Goal: Task Accomplishment & Management: Use online tool/utility

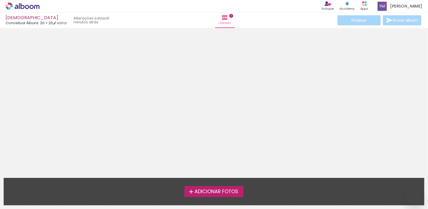
click at [214, 189] on span "Adicionar Fotos" at bounding box center [216, 191] width 44 height 5
click at [0, 0] on input "file" at bounding box center [0, 0] width 0 height 0
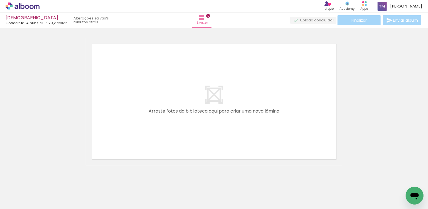
scroll to position [7, 0]
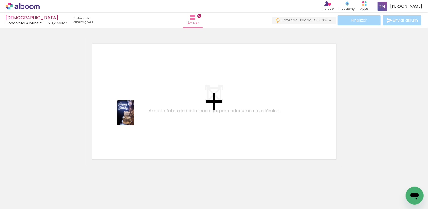
drag, startPoint x: 57, startPoint y: 186, endPoint x: 134, endPoint y: 117, distance: 103.0
click at [134, 117] on quentale-workspace at bounding box center [214, 104] width 428 height 209
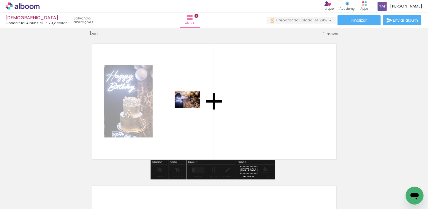
drag, startPoint x: 82, startPoint y: 193, endPoint x: 191, endPoint y: 108, distance: 138.8
click at [191, 108] on quentale-workspace at bounding box center [214, 104] width 428 height 209
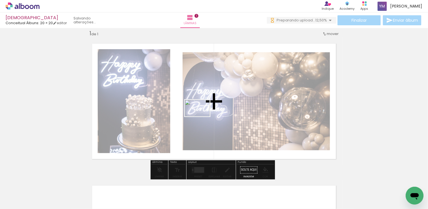
drag, startPoint x: 120, startPoint y: 196, endPoint x: 201, endPoint y: 117, distance: 113.9
click at [201, 117] on quentale-workspace at bounding box center [214, 104] width 428 height 209
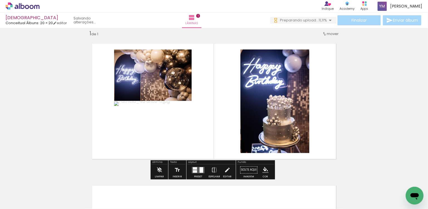
drag, startPoint x: 209, startPoint y: 196, endPoint x: 235, endPoint y: 161, distance: 43.0
click at [196, 117] on quentale-workspace at bounding box center [214, 104] width 428 height 209
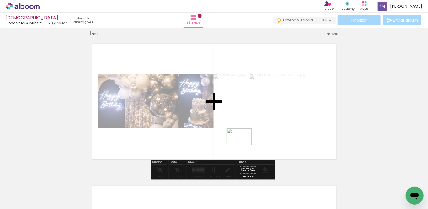
drag, startPoint x: 246, startPoint y: 194, endPoint x: 243, endPoint y: 145, distance: 48.5
click at [243, 145] on quentale-workspace at bounding box center [214, 104] width 428 height 209
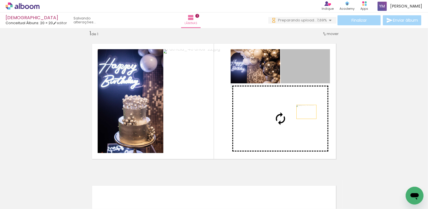
drag, startPoint x: 313, startPoint y: 72, endPoint x: 304, endPoint y: 113, distance: 42.2
click at [0, 0] on slot at bounding box center [0, 0] width 0 height 0
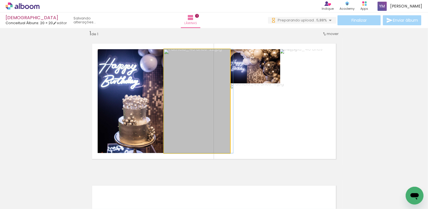
drag, startPoint x: 185, startPoint y: 113, endPoint x: 189, endPoint y: 113, distance: 4.5
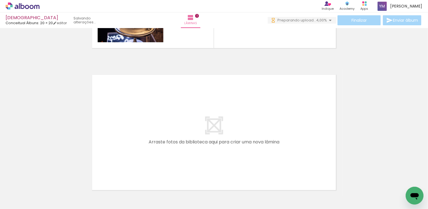
scroll to position [118, 0]
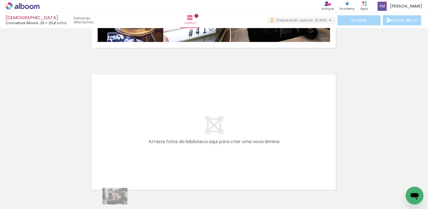
drag, startPoint x: 107, startPoint y: 204, endPoint x: 119, endPoint y: 205, distance: 12.2
click at [46, 205] on iron-horizontal-list at bounding box center [39, 191] width 11 height 35
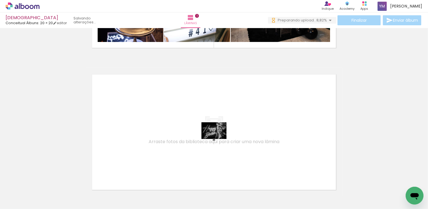
drag, startPoint x: 200, startPoint y: 197, endPoint x: 218, endPoint y: 138, distance: 61.2
click at [218, 138] on quentale-workspace at bounding box center [214, 104] width 428 height 209
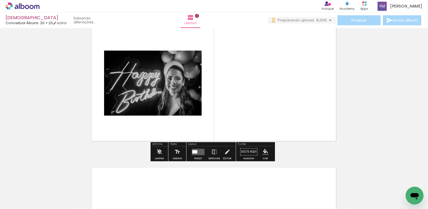
scroll to position [177, 0]
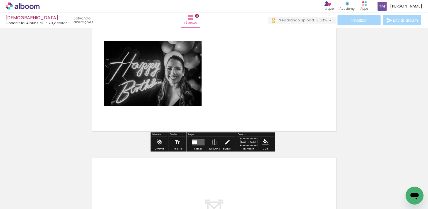
click at [197, 142] on quentale-layouter at bounding box center [198, 142] width 13 height 6
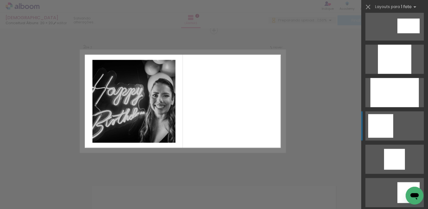
scroll to position [334, 0]
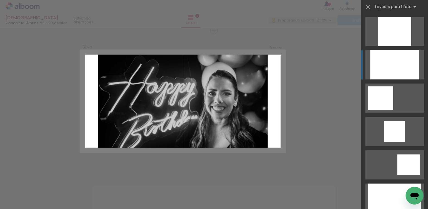
click at [402, 65] on div at bounding box center [394, 64] width 48 height 29
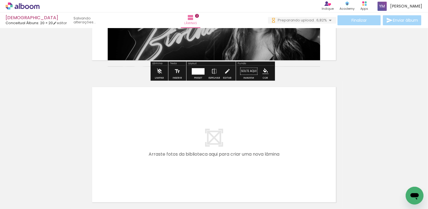
scroll to position [288, 0]
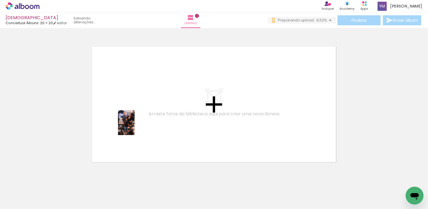
drag, startPoint x: 137, startPoint y: 138, endPoint x: 176, endPoint y: 187, distance: 62.3
click at [134, 124] on quentale-workspace at bounding box center [214, 104] width 428 height 209
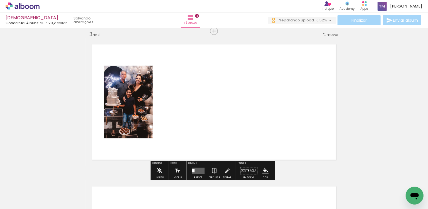
scroll to position [291, 0]
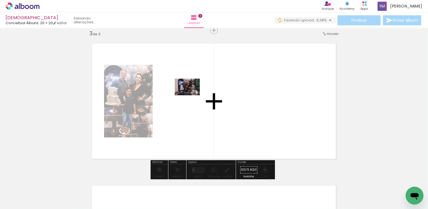
drag, startPoint x: 177, startPoint y: 198, endPoint x: 191, endPoint y: 95, distance: 103.4
click at [191, 95] on quentale-workspace at bounding box center [214, 104] width 428 height 209
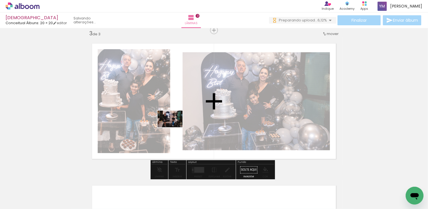
drag, startPoint x: 110, startPoint y: 197, endPoint x: 174, endPoint y: 127, distance: 94.7
click at [174, 127] on quentale-workspace at bounding box center [214, 104] width 428 height 209
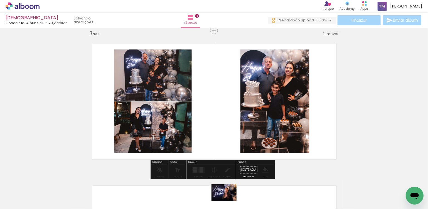
drag, startPoint x: 230, startPoint y: 191, endPoint x: 228, endPoint y: 201, distance: 10.3
click at [228, 200] on div at bounding box center [234, 190] width 28 height 18
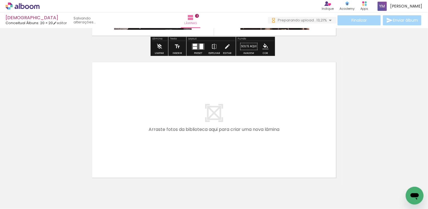
scroll to position [444, 0]
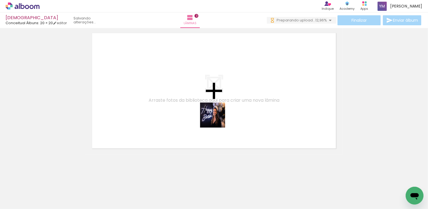
drag, startPoint x: 240, startPoint y: 194, endPoint x: 216, endPoint y: 116, distance: 82.2
click at [216, 116] on quentale-workspace at bounding box center [214, 104] width 428 height 209
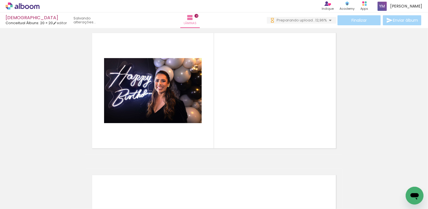
scroll to position [433, 0]
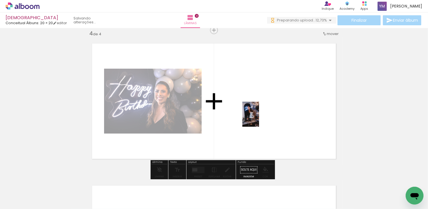
drag, startPoint x: 267, startPoint y: 198, endPoint x: 259, endPoint y: 119, distance: 79.7
click at [259, 119] on quentale-workspace at bounding box center [214, 104] width 428 height 209
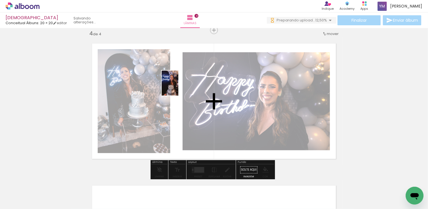
drag, startPoint x: 298, startPoint y: 193, endPoint x: 178, endPoint y: 87, distance: 159.7
click at [178, 87] on quentale-workspace at bounding box center [214, 104] width 428 height 209
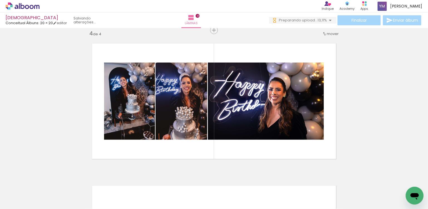
scroll to position [322, 0]
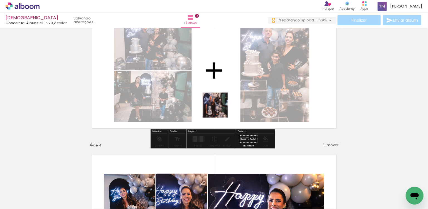
drag, startPoint x: 327, startPoint y: 197, endPoint x: 201, endPoint y: 83, distance: 169.6
click at [201, 83] on quentale-workspace at bounding box center [214, 104] width 428 height 209
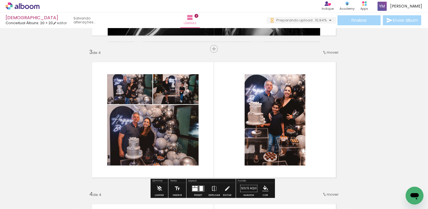
scroll to position [267, 0]
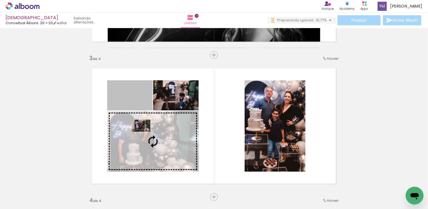
drag, startPoint x: 137, startPoint y: 97, endPoint x: 139, endPoint y: 126, distance: 29.3
click at [0, 0] on slot at bounding box center [0, 0] width 0 height 0
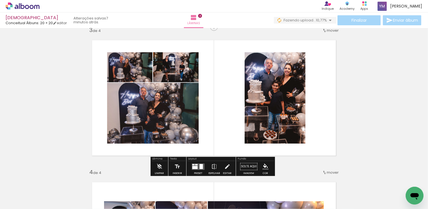
scroll to position [294, 0]
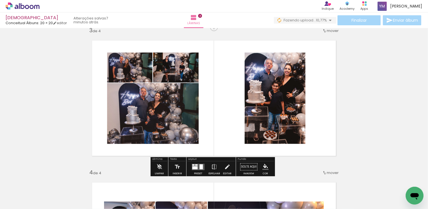
click at [199, 167] on div at bounding box center [200, 166] width 3 height 5
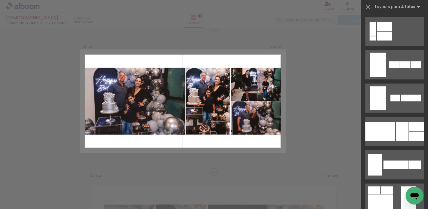
scroll to position [389, 0]
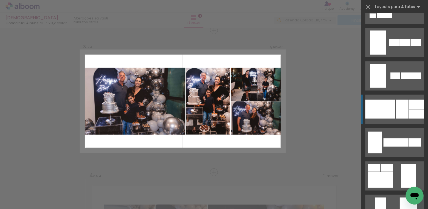
click at [393, 114] on div at bounding box center [380, 109] width 30 height 19
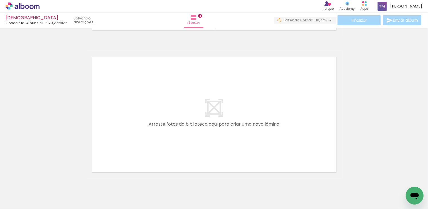
scroll to position [569, 0]
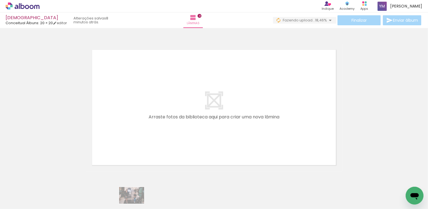
drag, startPoint x: 113, startPoint y: 204, endPoint x: 136, endPoint y: 204, distance: 22.5
click at [0, 0] on slot at bounding box center [0, 0] width 0 height 0
drag, startPoint x: 101, startPoint y: 204, endPoint x: 106, endPoint y: 206, distance: 5.1
click at [46, 206] on iron-horizontal-list at bounding box center [39, 191] width 11 height 35
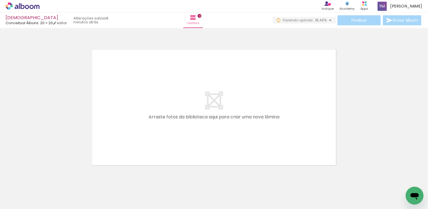
scroll to position [0, 416]
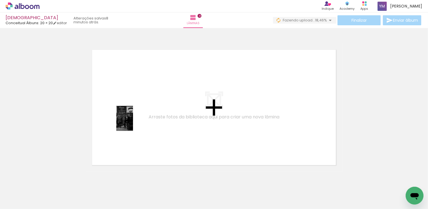
drag, startPoint x: 107, startPoint y: 191, endPoint x: 133, endPoint y: 123, distance: 73.4
click at [133, 123] on quentale-workspace at bounding box center [214, 104] width 428 height 209
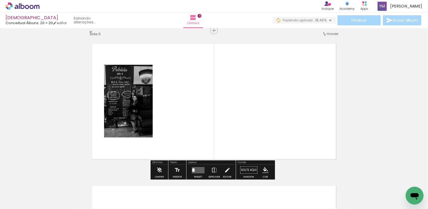
scroll to position [576, 0]
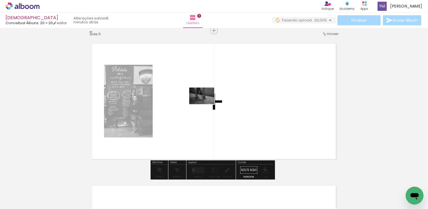
drag, startPoint x: 299, startPoint y: 196, endPoint x: 206, endPoint y: 104, distance: 131.0
click at [206, 104] on quentale-workspace at bounding box center [214, 104] width 428 height 209
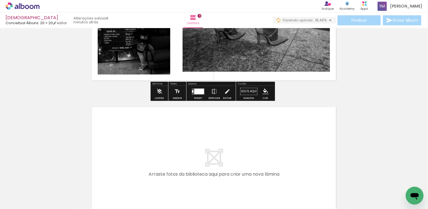
scroll to position [687, 0]
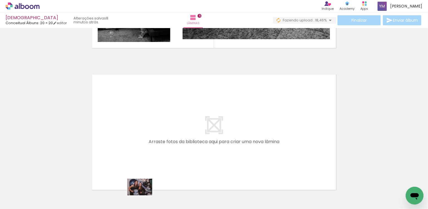
drag, startPoint x: 138, startPoint y: 194, endPoint x: 144, endPoint y: 198, distance: 6.8
click at [144, 198] on div at bounding box center [139, 190] width 28 height 18
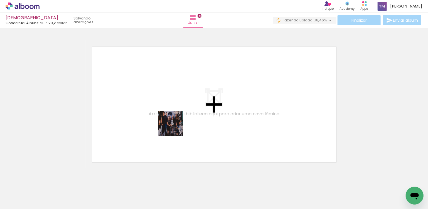
drag, startPoint x: 174, startPoint y: 191, endPoint x: 194, endPoint y: 175, distance: 25.4
click at [175, 118] on quentale-workspace at bounding box center [214, 104] width 428 height 209
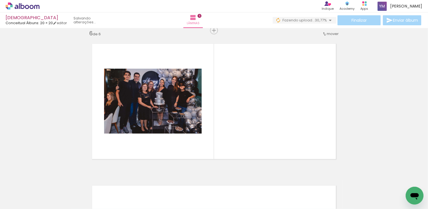
scroll to position [718, 0]
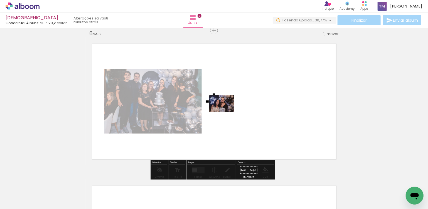
drag, startPoint x: 201, startPoint y: 194, endPoint x: 229, endPoint y: 107, distance: 92.0
click at [229, 107] on quentale-workspace at bounding box center [214, 104] width 428 height 209
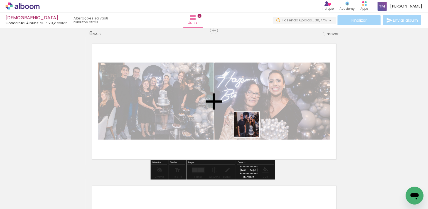
drag, startPoint x: 236, startPoint y: 194, endPoint x: 261, endPoint y: 137, distance: 62.5
click at [256, 111] on quentale-workspace at bounding box center [214, 104] width 428 height 209
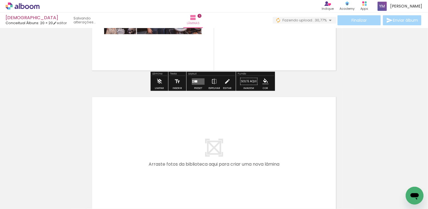
scroll to position [829, 0]
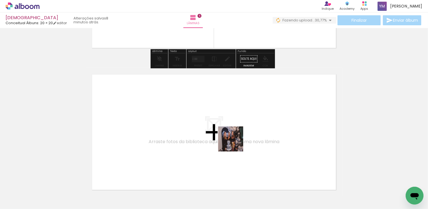
drag, startPoint x: 265, startPoint y: 193, endPoint x: 225, endPoint y: 129, distance: 75.7
click at [225, 129] on quentale-workspace at bounding box center [214, 104] width 428 height 209
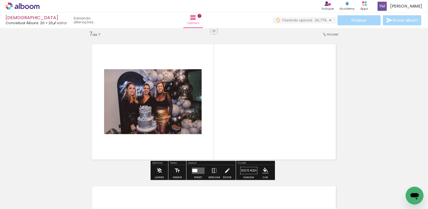
scroll to position [860, 0]
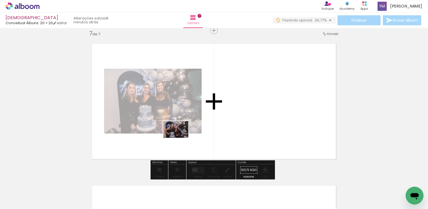
drag, startPoint x: 137, startPoint y: 198, endPoint x: 183, endPoint y: 134, distance: 78.7
click at [183, 134] on quentale-workspace at bounding box center [214, 104] width 428 height 209
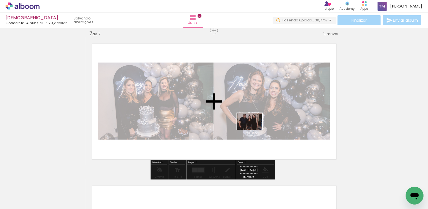
drag, startPoint x: 329, startPoint y: 193, endPoint x: 254, endPoint y: 130, distance: 98.0
click at [254, 130] on quentale-workspace at bounding box center [214, 104] width 428 height 209
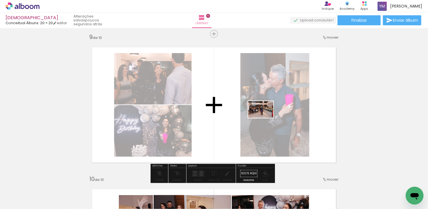
drag, startPoint x: 270, startPoint y: 193, endPoint x: 255, endPoint y: 125, distance: 69.7
click at [265, 118] on quentale-workspace at bounding box center [214, 104] width 428 height 209
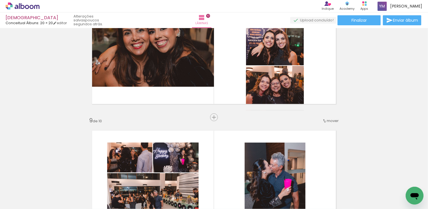
scroll to position [1001, 0]
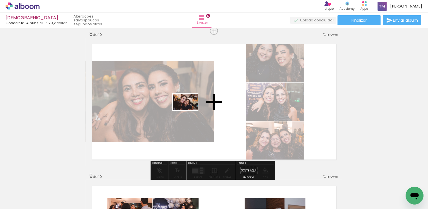
drag, startPoint x: 177, startPoint y: 196, endPoint x: 213, endPoint y: 131, distance: 74.2
click at [189, 109] on quentale-workspace at bounding box center [214, 104] width 428 height 209
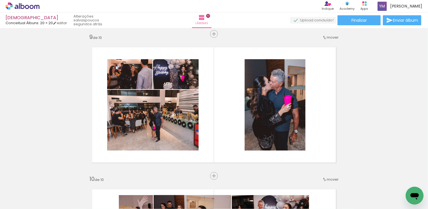
scroll to position [0, 1327]
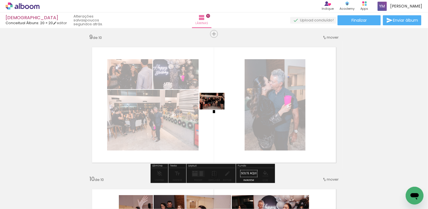
drag, startPoint x: 201, startPoint y: 188, endPoint x: 216, endPoint y: 110, distance: 79.9
click at [216, 110] on quentale-workspace at bounding box center [214, 104] width 428 height 209
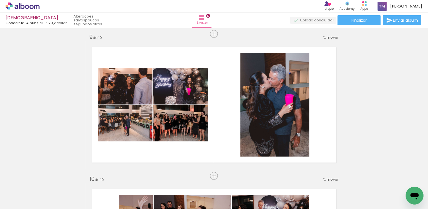
scroll to position [0, 1644]
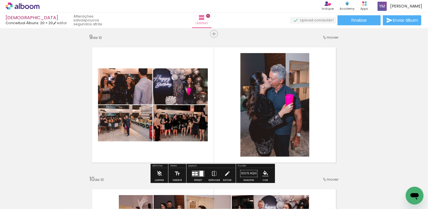
click at [199, 171] on div at bounding box center [201, 174] width 4 height 6
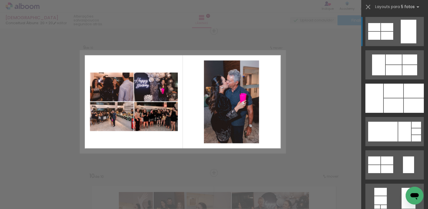
scroll to position [1144, 0]
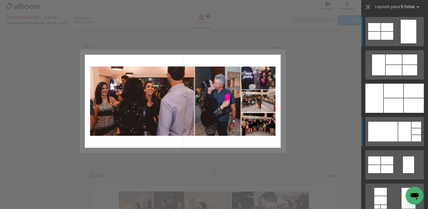
click at [386, 136] on div at bounding box center [382, 132] width 29 height 20
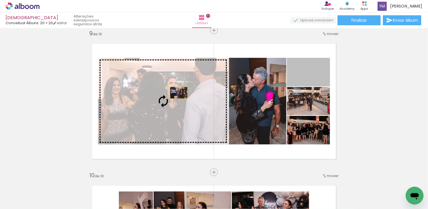
drag, startPoint x: 312, startPoint y: 80, endPoint x: 172, endPoint y: 94, distance: 140.6
click at [0, 0] on slot at bounding box center [0, 0] width 0 height 0
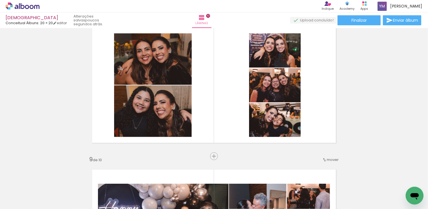
scroll to position [1005, 0]
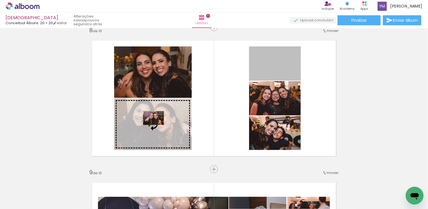
drag, startPoint x: 285, startPoint y: 71, endPoint x: 151, endPoint y: 118, distance: 141.5
click at [0, 0] on slot at bounding box center [0, 0] width 0 height 0
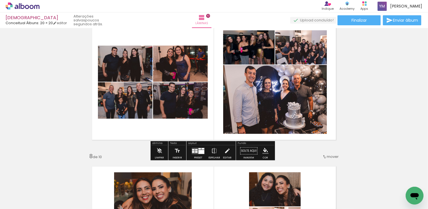
scroll to position [866, 0]
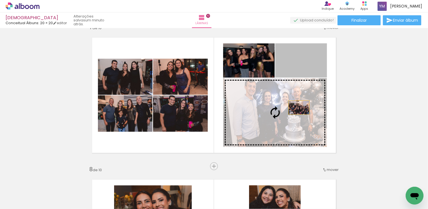
drag, startPoint x: 314, startPoint y: 67, endPoint x: 297, endPoint y: 107, distance: 43.4
click at [0, 0] on slot at bounding box center [0, 0] width 0 height 0
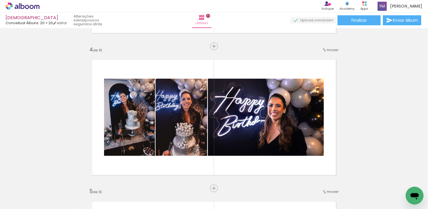
scroll to position [445, 0]
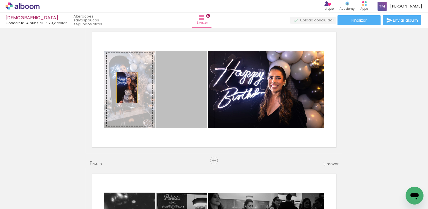
drag, startPoint x: 191, startPoint y: 92, endPoint x: 125, endPoint y: 88, distance: 66.4
click at [0, 0] on slot at bounding box center [0, 0] width 0 height 0
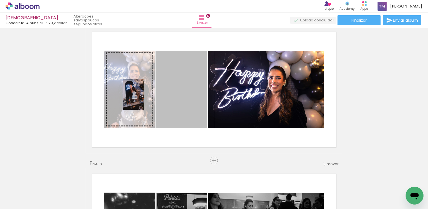
drag, startPoint x: 187, startPoint y: 101, endPoint x: 131, endPoint y: 95, distance: 56.3
click at [0, 0] on slot at bounding box center [0, 0] width 0 height 0
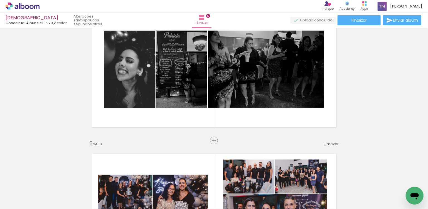
scroll to position [584, 0]
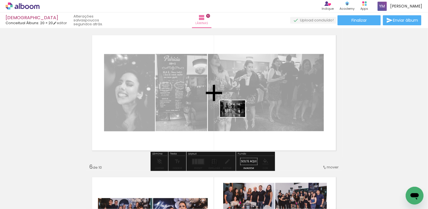
drag, startPoint x: 253, startPoint y: 191, endPoint x: 237, endPoint y: 117, distance: 76.1
click at [237, 117] on quentale-workspace at bounding box center [214, 104] width 428 height 209
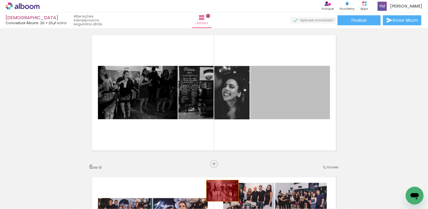
drag, startPoint x: 288, startPoint y: 103, endPoint x: 219, endPoint y: 194, distance: 113.6
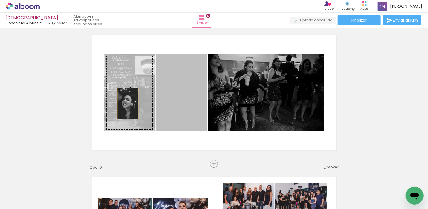
drag, startPoint x: 187, startPoint y: 111, endPoint x: 126, endPoint y: 103, distance: 61.9
click at [0, 0] on slot at bounding box center [0, 0] width 0 height 0
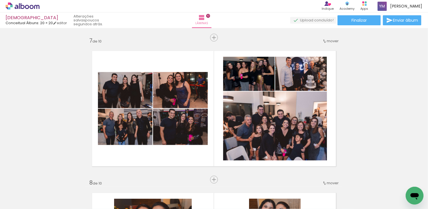
scroll to position [862, 0]
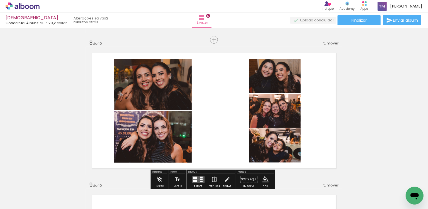
scroll to position [1001, 0]
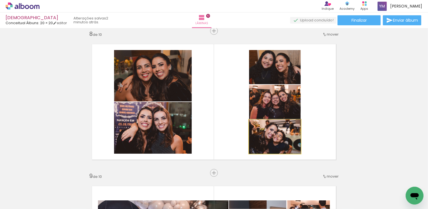
drag, startPoint x: 274, startPoint y: 144, endPoint x: 260, endPoint y: 143, distance: 13.9
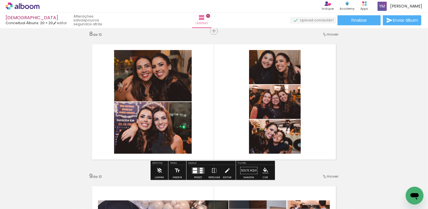
scroll to position [0, 1364]
click at [14, 199] on span "Adicionar Fotos" at bounding box center [19, 202] width 17 height 6
click at [0, 0] on input "file" at bounding box center [0, 0] width 0 height 0
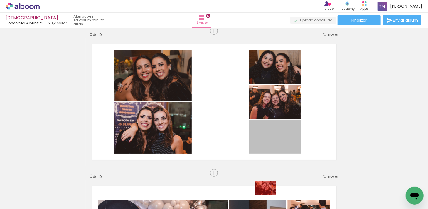
drag, startPoint x: 288, startPoint y: 141, endPoint x: 263, endPoint y: 189, distance: 53.5
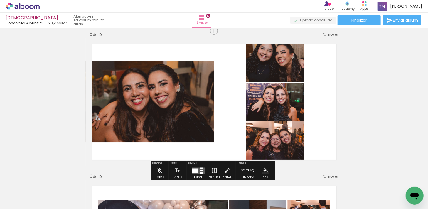
click at [14, 203] on span "Adicionar Fotos" at bounding box center [19, 202] width 17 height 6
click at [0, 0] on input "file" at bounding box center [0, 0] width 0 height 0
click at [10, 201] on iron-icon at bounding box center [8, 201] width 7 height 7
click at [0, 0] on input "file" at bounding box center [0, 0] width 0 height 0
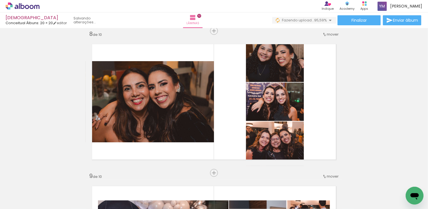
scroll to position [0, 1738]
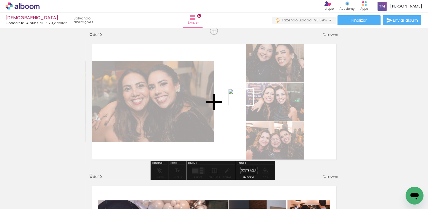
drag, startPoint x: 373, startPoint y: 196, endPoint x: 245, endPoint y: 105, distance: 157.0
click at [245, 105] on quentale-workspace at bounding box center [214, 104] width 428 height 209
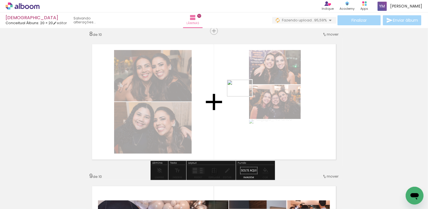
drag, startPoint x: 401, startPoint y: 191, endPoint x: 244, endPoint y: 97, distance: 184.1
click at [244, 97] on quentale-workspace at bounding box center [214, 104] width 428 height 209
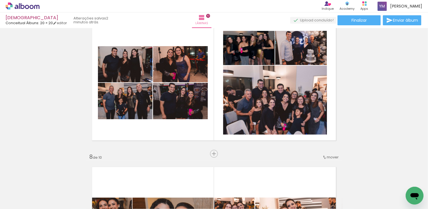
scroll to position [862, 0]
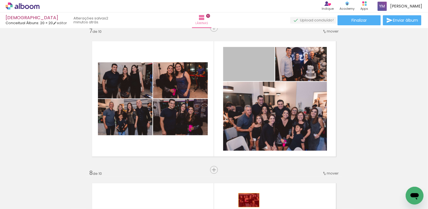
drag, startPoint x: 263, startPoint y: 69, endPoint x: 247, endPoint y: 200, distance: 132.5
click at [247, 200] on quentale-workspace at bounding box center [214, 104] width 428 height 209
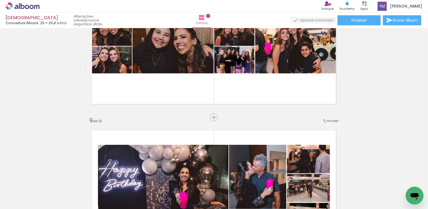
scroll to position [1141, 0]
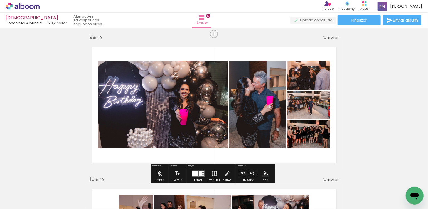
click at [305, 79] on div "Largura Cor" at bounding box center [305, 76] width 10 height 8
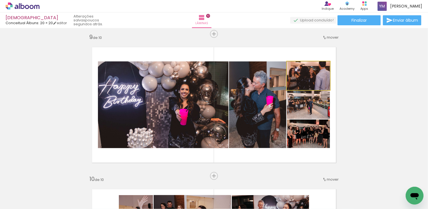
click at [313, 77] on quentale-photo at bounding box center [308, 75] width 43 height 29
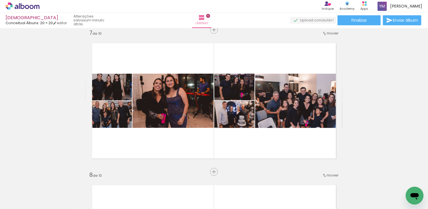
scroll to position [862, 0]
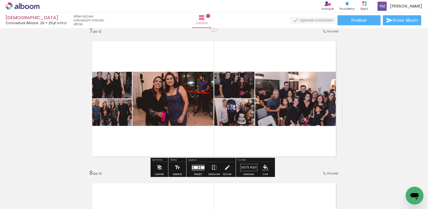
click at [201, 168] on div at bounding box center [203, 167] width 4 height 3
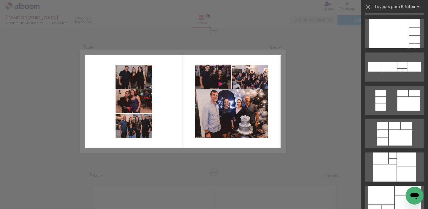
scroll to position [334, 0]
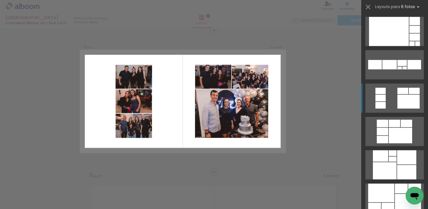
click at [393, 102] on quentale-layouter at bounding box center [394, 98] width 58 height 29
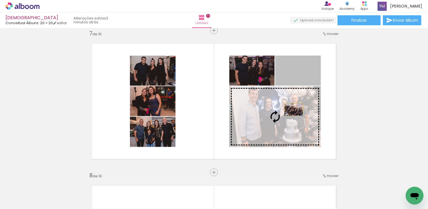
drag, startPoint x: 307, startPoint y: 73, endPoint x: 292, endPoint y: 110, distance: 39.9
click at [0, 0] on slot at bounding box center [0, 0] width 0 height 0
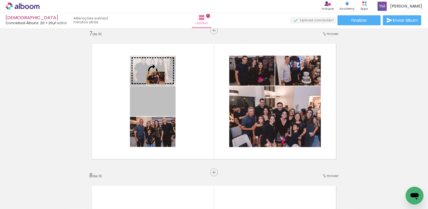
drag, startPoint x: 158, startPoint y: 109, endPoint x: 154, endPoint y: 78, distance: 31.4
click at [0, 0] on slot at bounding box center [0, 0] width 0 height 0
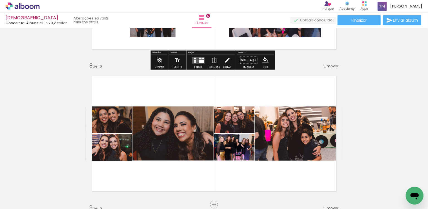
scroll to position [999, 0]
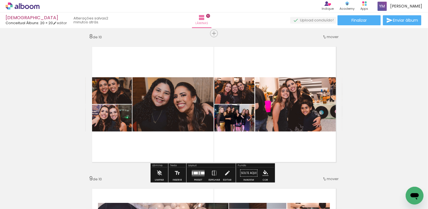
click at [203, 173] on div at bounding box center [203, 173] width 4 height 3
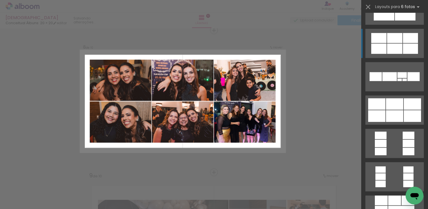
scroll to position [1363, 0]
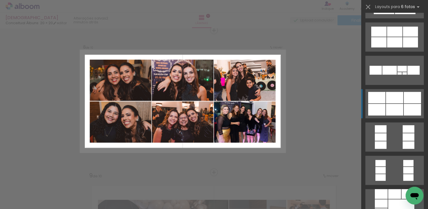
click at [401, 109] on div at bounding box center [394, 110] width 17 height 12
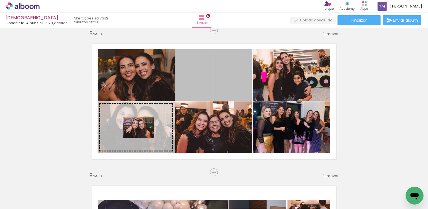
drag, startPoint x: 237, startPoint y: 83, endPoint x: 136, endPoint y: 128, distance: 110.5
click at [0, 0] on slot at bounding box center [0, 0] width 0 height 0
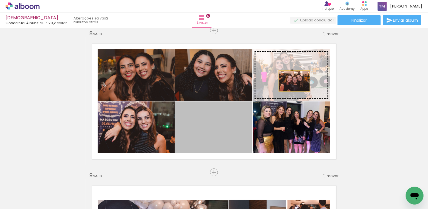
drag, startPoint x: 229, startPoint y: 136, endPoint x: 294, endPoint y: 79, distance: 86.5
click at [0, 0] on slot at bounding box center [0, 0] width 0 height 0
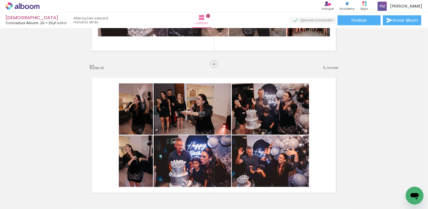
scroll to position [1280, 0]
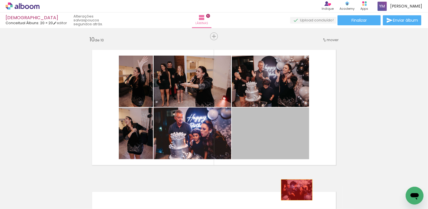
drag, startPoint x: 291, startPoint y: 137, endPoint x: 347, endPoint y: 198, distance: 82.7
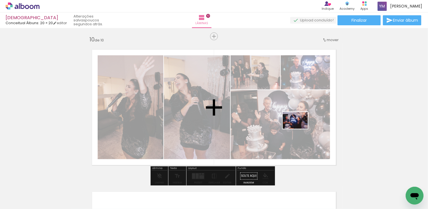
drag, startPoint x: 281, startPoint y: 193, endPoint x: 299, endPoint y: 129, distance: 66.6
click at [299, 129] on quentale-workspace at bounding box center [214, 104] width 428 height 209
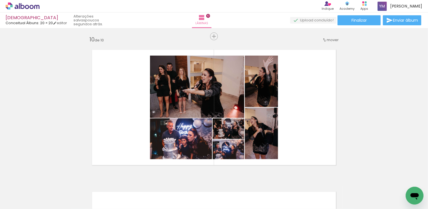
scroll to position [0, 1738]
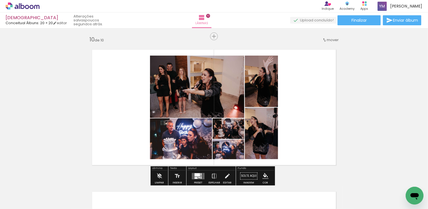
click at [23, 201] on span "Adicionar Fotos" at bounding box center [19, 202] width 17 height 6
click at [0, 0] on input "file" at bounding box center [0, 0] width 0 height 0
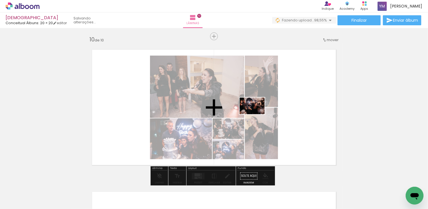
drag, startPoint x: 400, startPoint y: 190, endPoint x: 255, endPoint y: 113, distance: 164.0
click at [251, 112] on quentale-workspace at bounding box center [214, 104] width 428 height 209
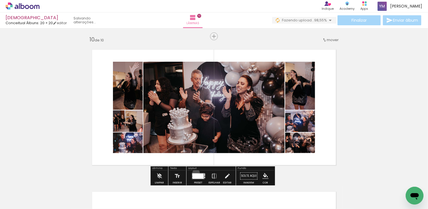
click at [195, 173] on quentale-layouter at bounding box center [198, 176] width 13 height 6
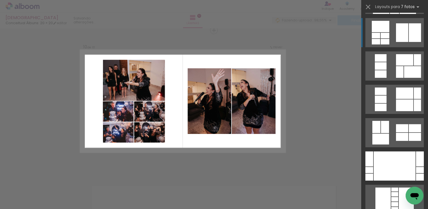
scroll to position [83, 0]
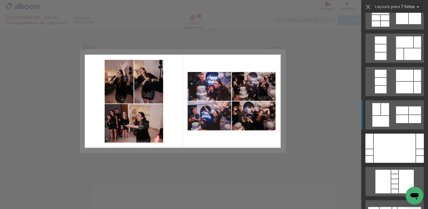
click at [404, 110] on div at bounding box center [402, 111] width 12 height 8
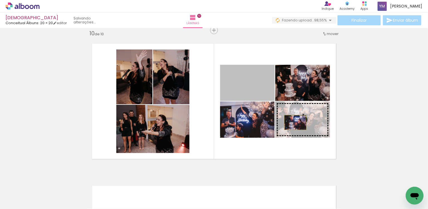
drag, startPoint x: 247, startPoint y: 91, endPoint x: 293, endPoint y: 122, distance: 56.0
click at [0, 0] on slot at bounding box center [0, 0] width 0 height 0
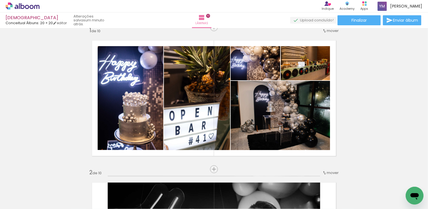
scroll to position [0, 0]
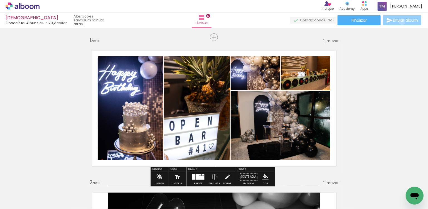
click at [401, 22] on span "Enviar álbum" at bounding box center [405, 20] width 25 height 4
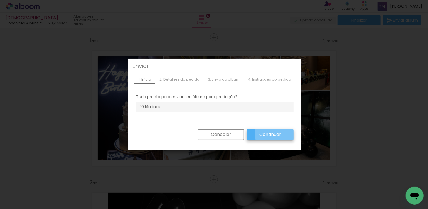
click at [0, 0] on slot "Continuar" at bounding box center [0, 0] width 0 height 0
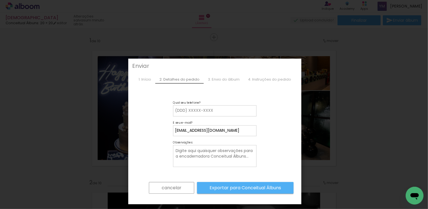
click at [0, 0] on slot "cancelar" at bounding box center [0, 0] width 0 height 0
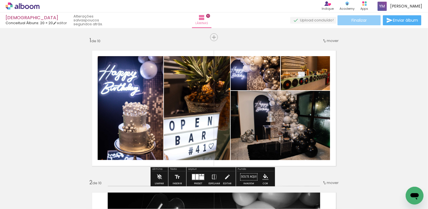
click at [354, 19] on span "Finalizar" at bounding box center [358, 20] width 15 height 4
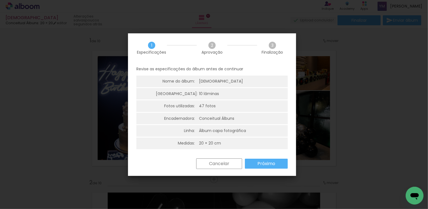
click at [268, 160] on paper-button "Próximo" at bounding box center [266, 164] width 43 height 10
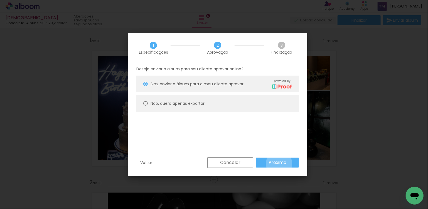
click at [0, 0] on slot "Próximo" at bounding box center [0, 0] width 0 height 0
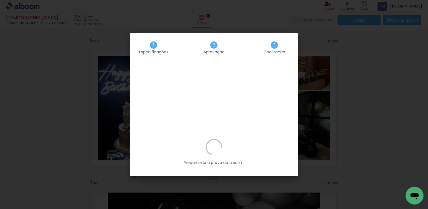
scroll to position [0, 1769]
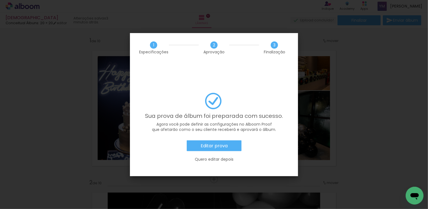
click at [218, 140] on paper-button "Editar prova" at bounding box center [214, 145] width 55 height 11
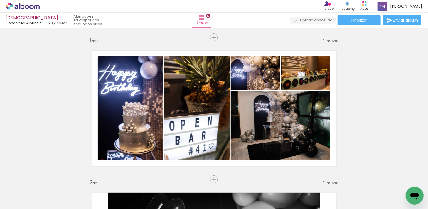
scroll to position [0, 1769]
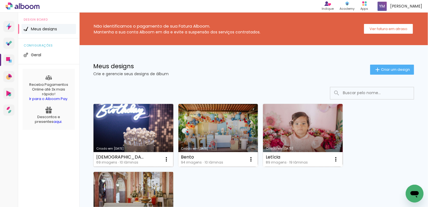
click at [129, 120] on link "Criado em [DATE]" at bounding box center [133, 135] width 80 height 63
click at [125, 131] on link "Criado em [DATE]" at bounding box center [133, 135] width 80 height 63
